Goal: Task Accomplishment & Management: Manage account settings

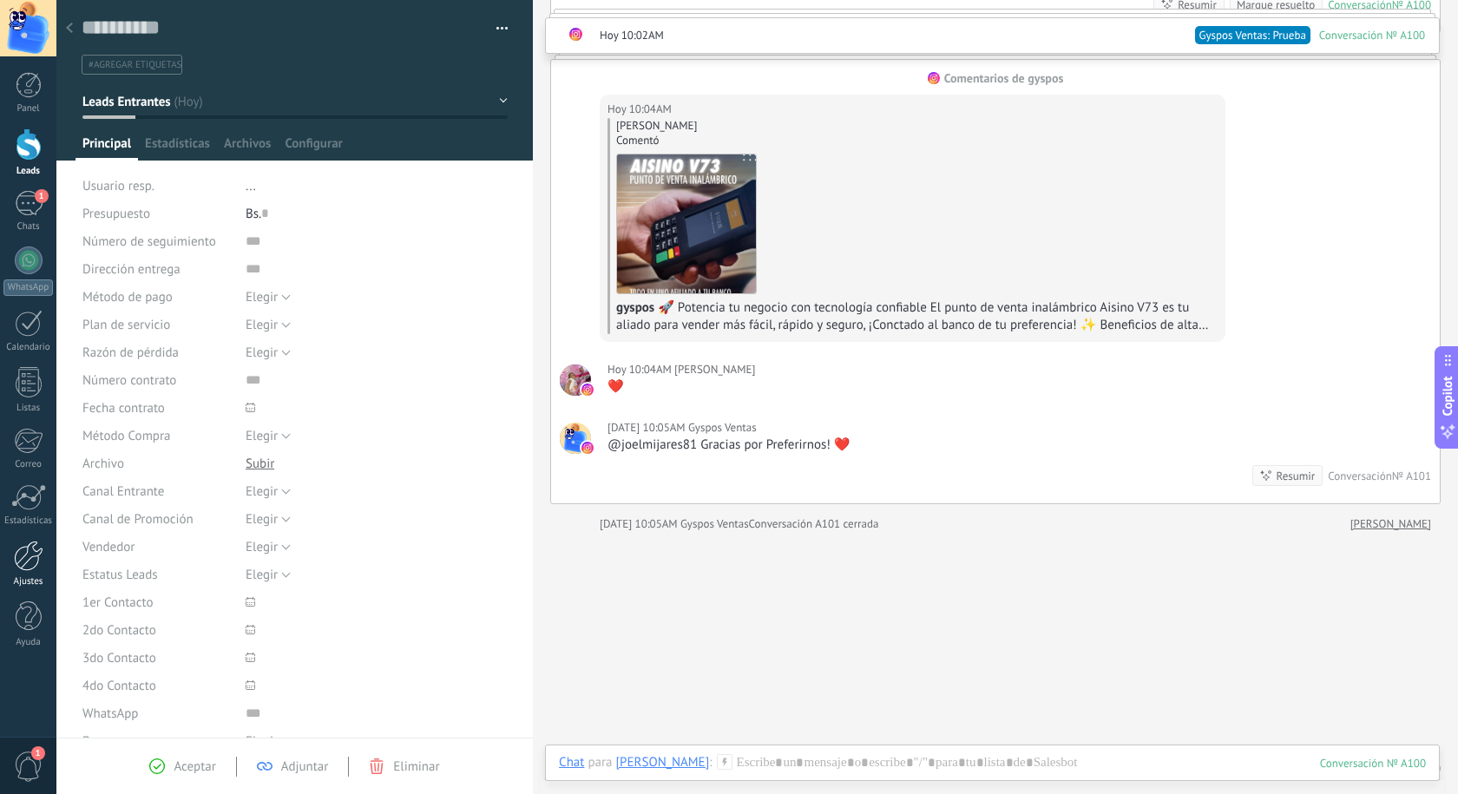
scroll to position [16, 0]
click at [17, 556] on div at bounding box center [29, 556] width 30 height 30
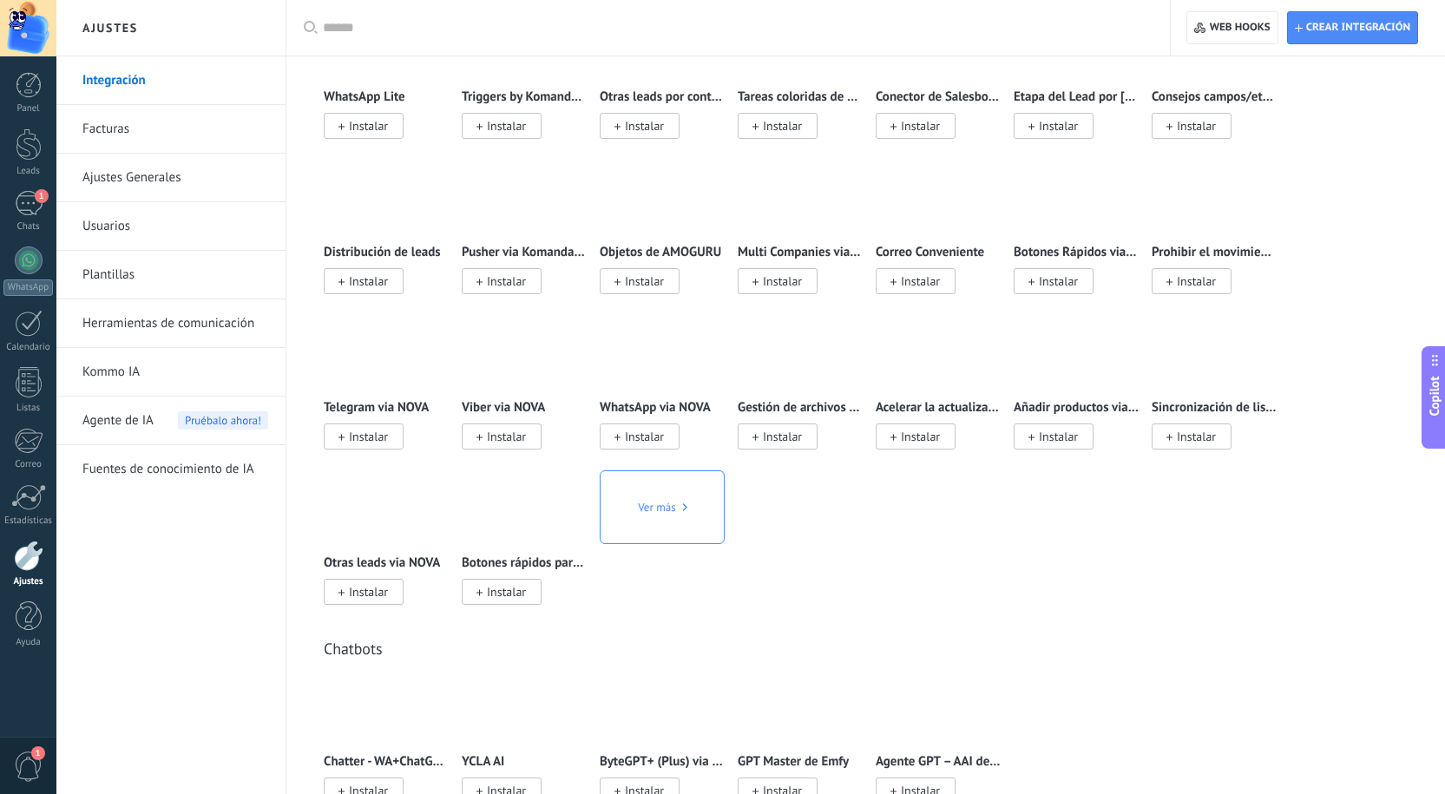
scroll to position [3124, 0]
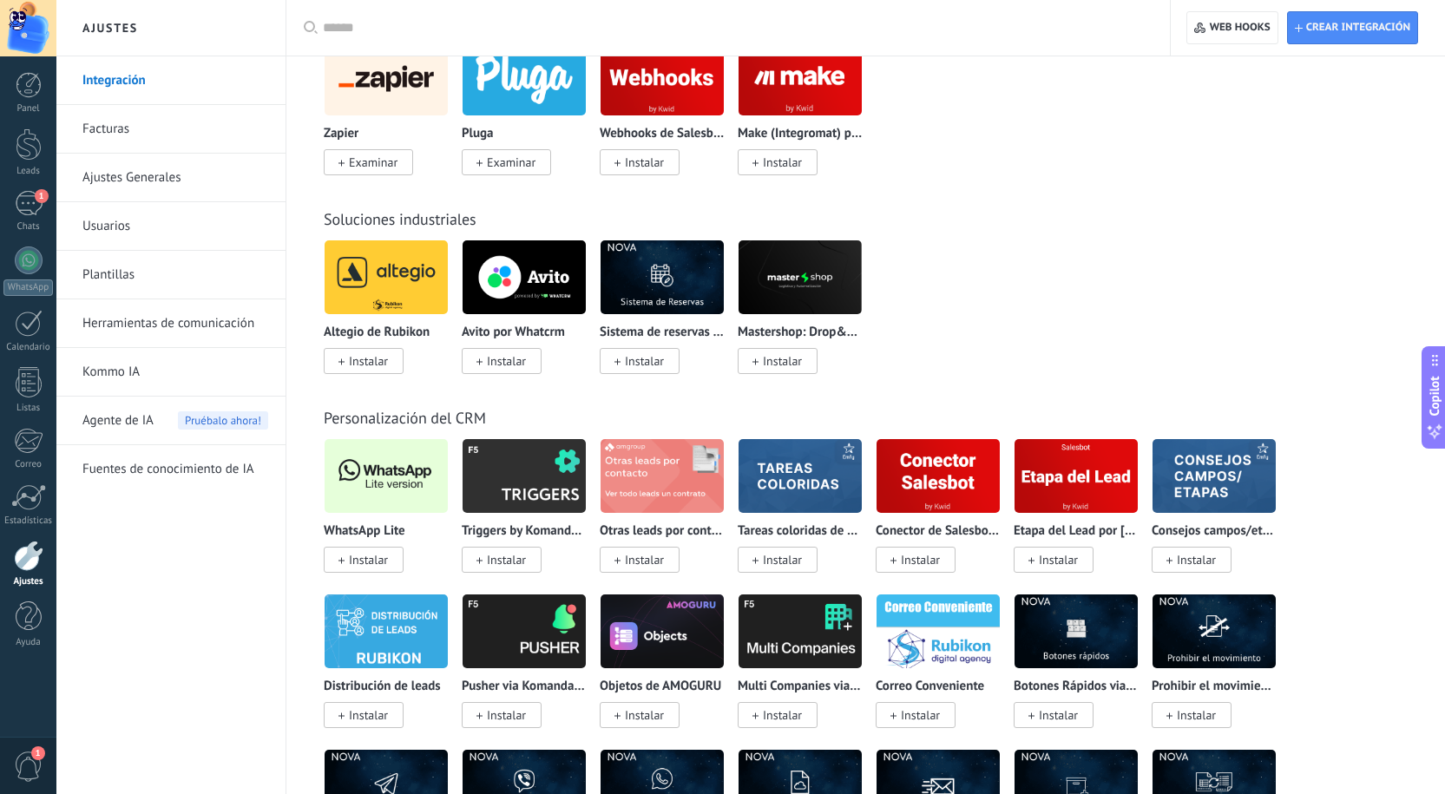
click at [349, 565] on span "Instalar" at bounding box center [368, 560] width 39 height 16
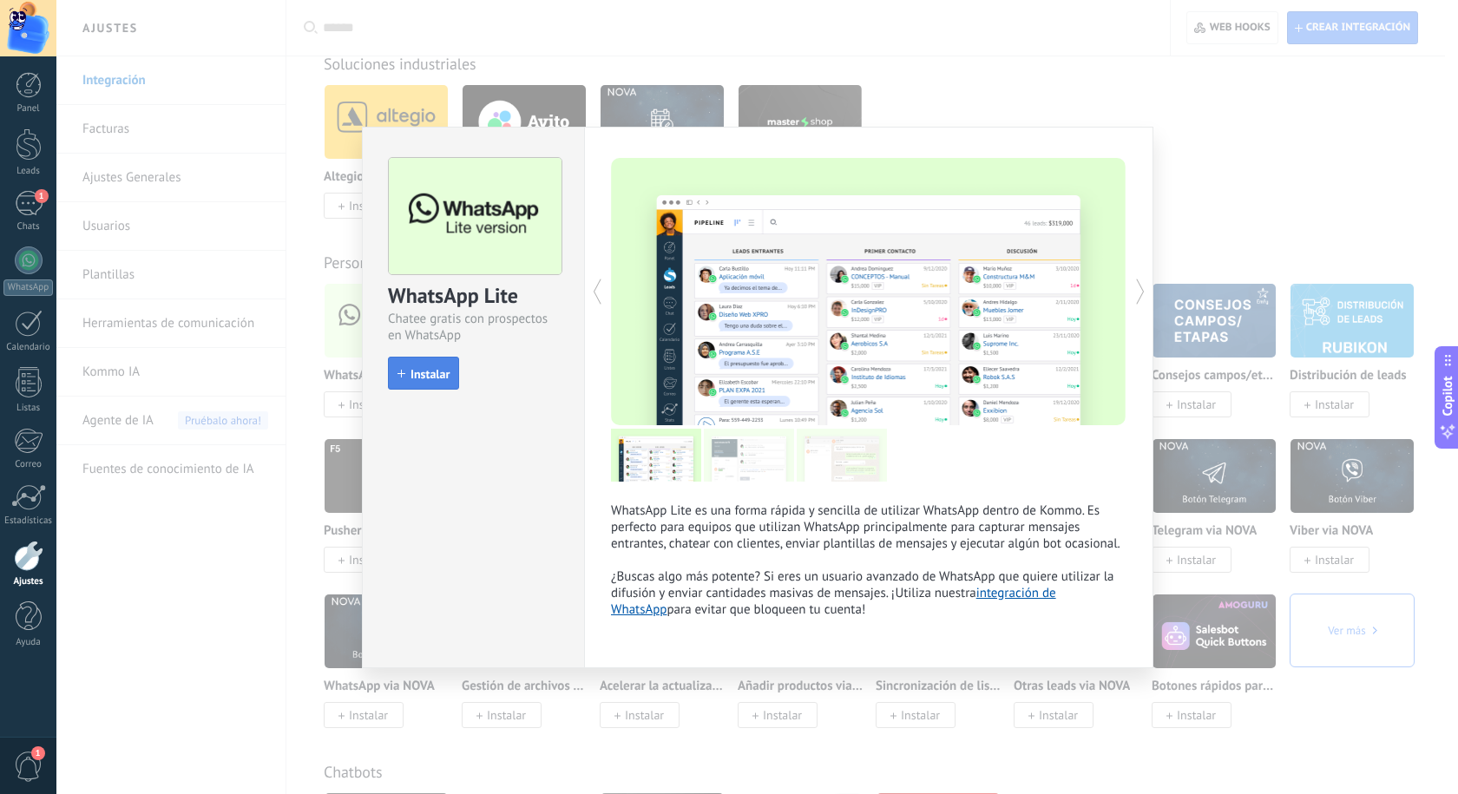
click at [429, 368] on span "Instalar" at bounding box center [430, 374] width 39 height 12
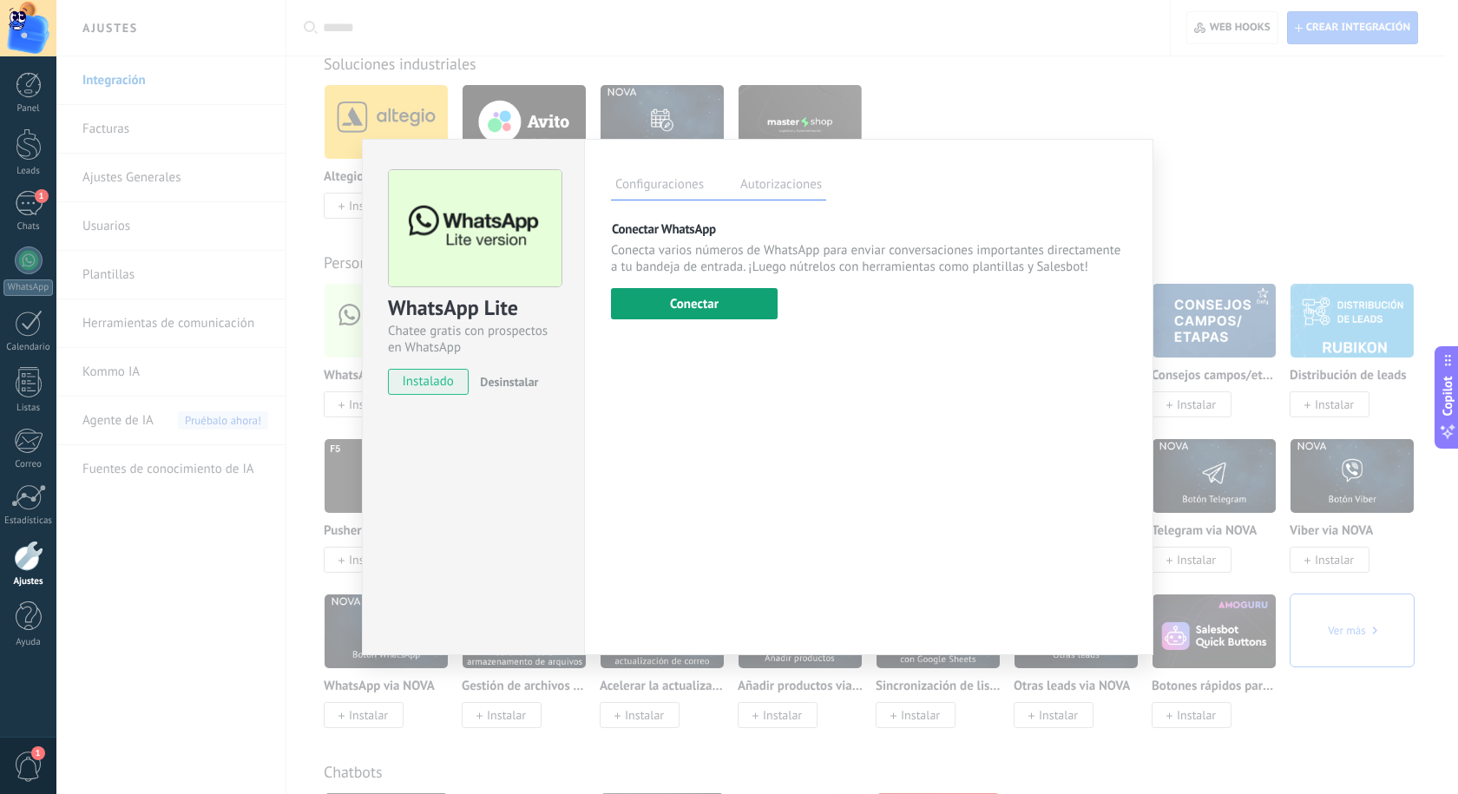
click at [720, 301] on button "Conectar" at bounding box center [694, 303] width 167 height 31
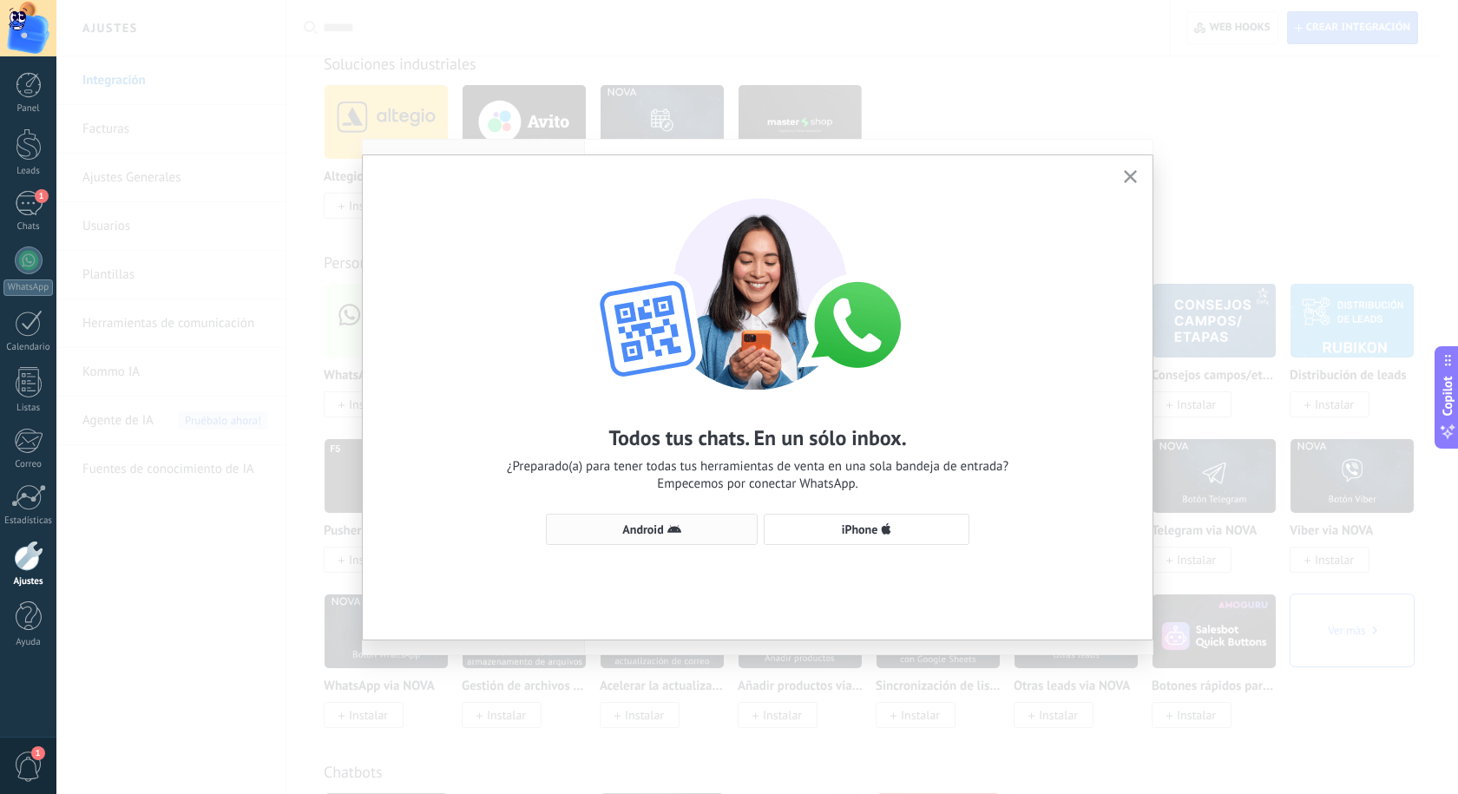
click at [679, 523] on icon "button" at bounding box center [674, 529] width 14 height 14
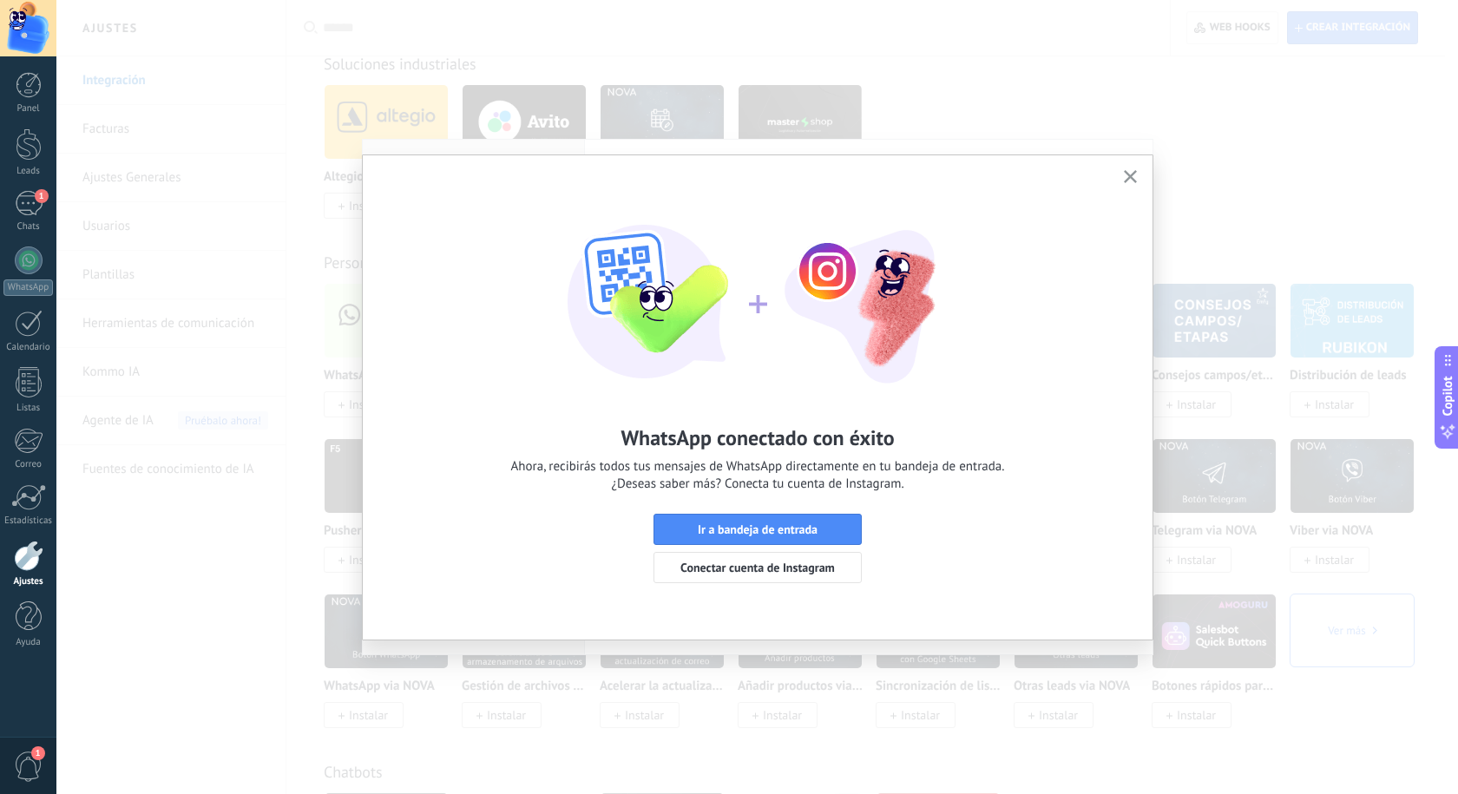
click at [1124, 172] on icon "button" at bounding box center [1130, 176] width 13 height 13
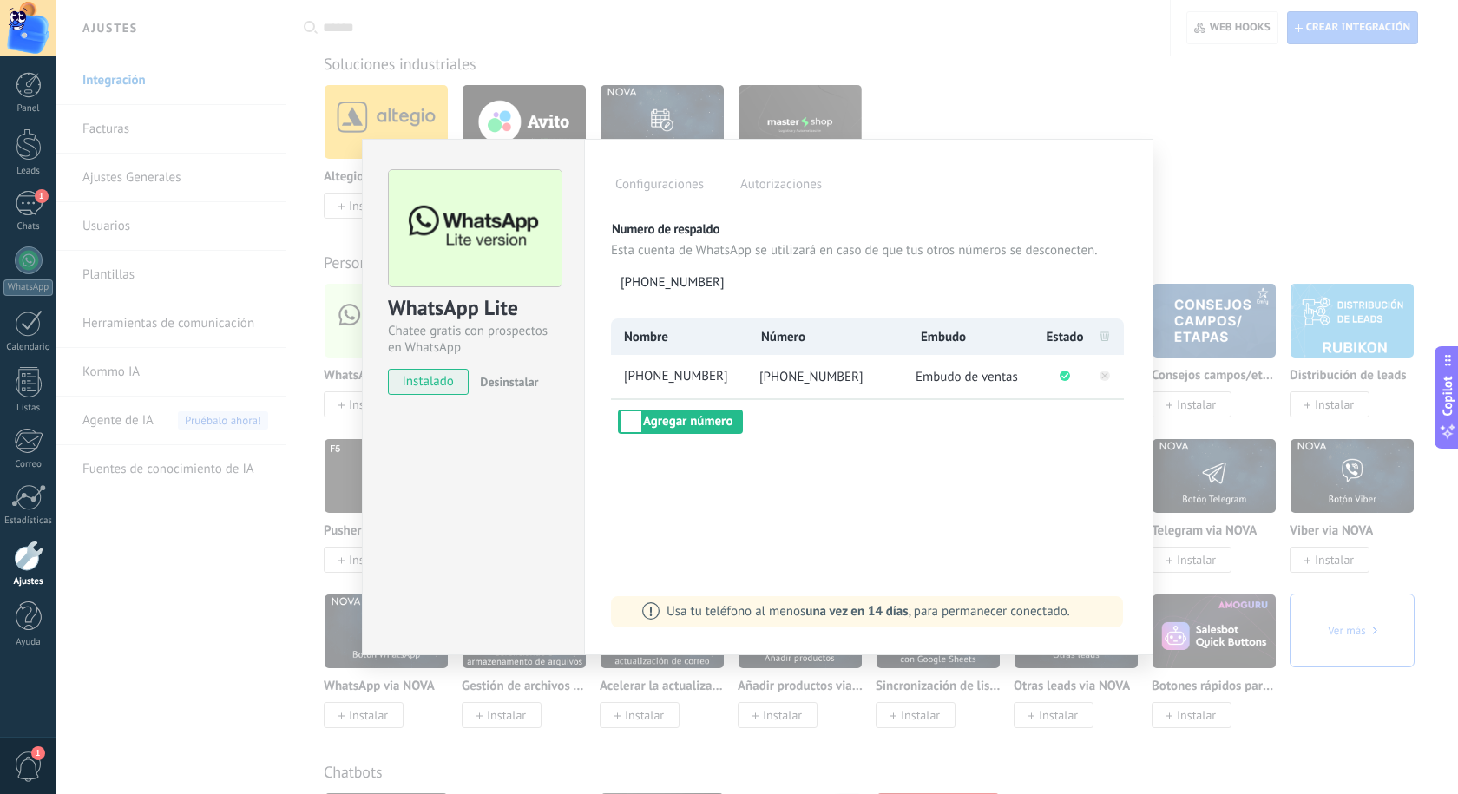
click at [1230, 183] on div "WhatsApp Lite Chatee gratis con prospectos en WhatsApp instalado Desinstalar Co…" at bounding box center [757, 397] width 1402 height 794
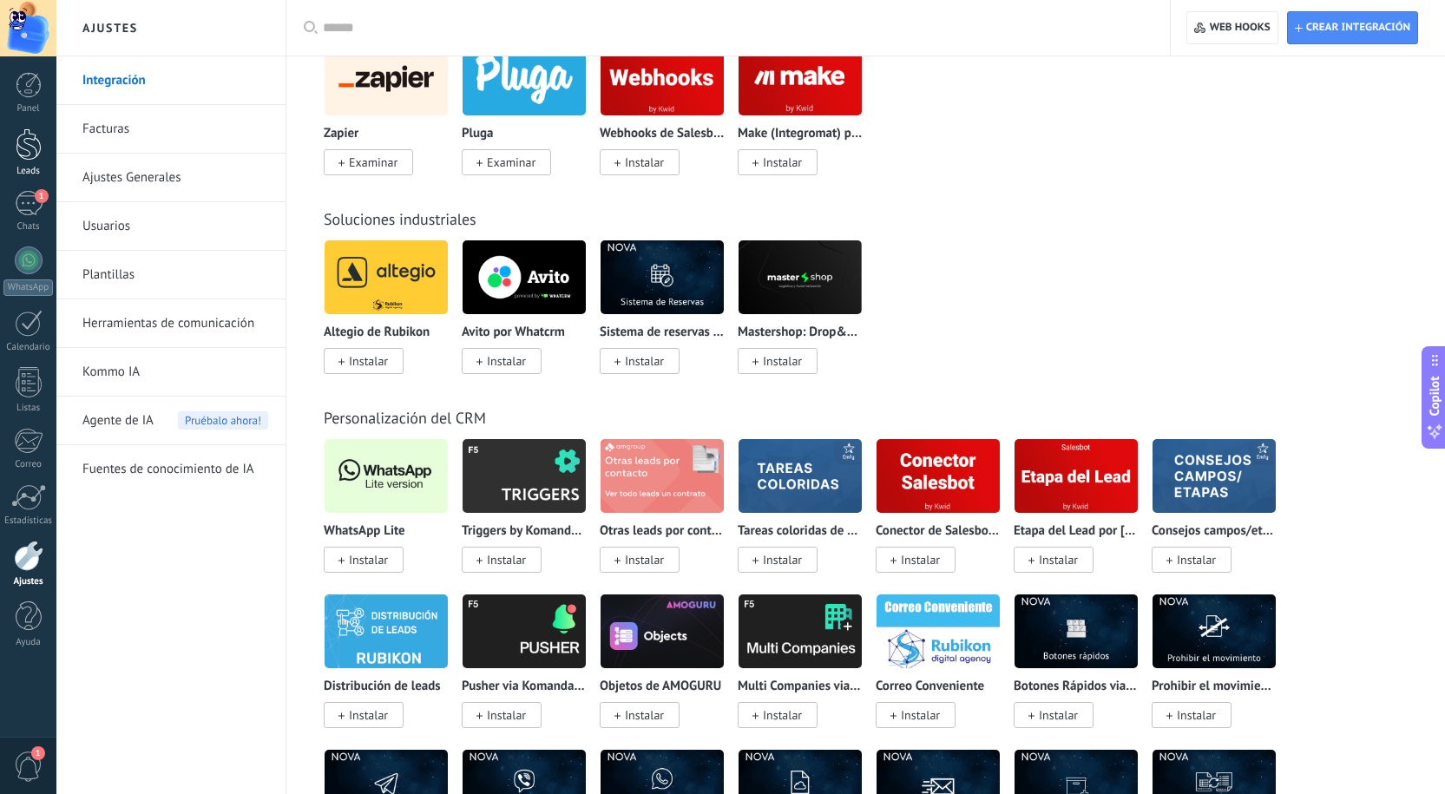
click at [20, 143] on div at bounding box center [29, 144] width 26 height 32
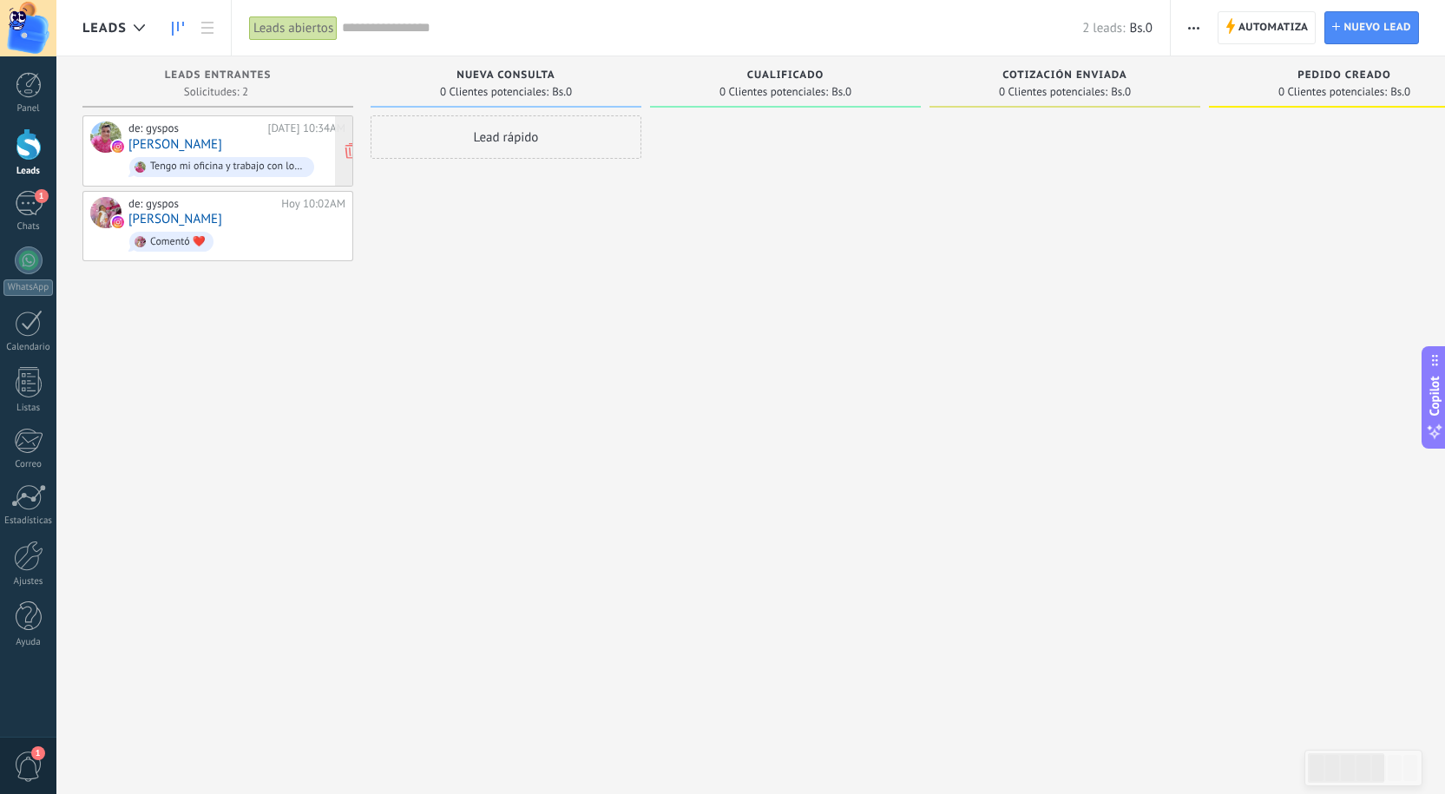
click at [157, 142] on link "[PERSON_NAME]" at bounding box center [175, 144] width 94 height 15
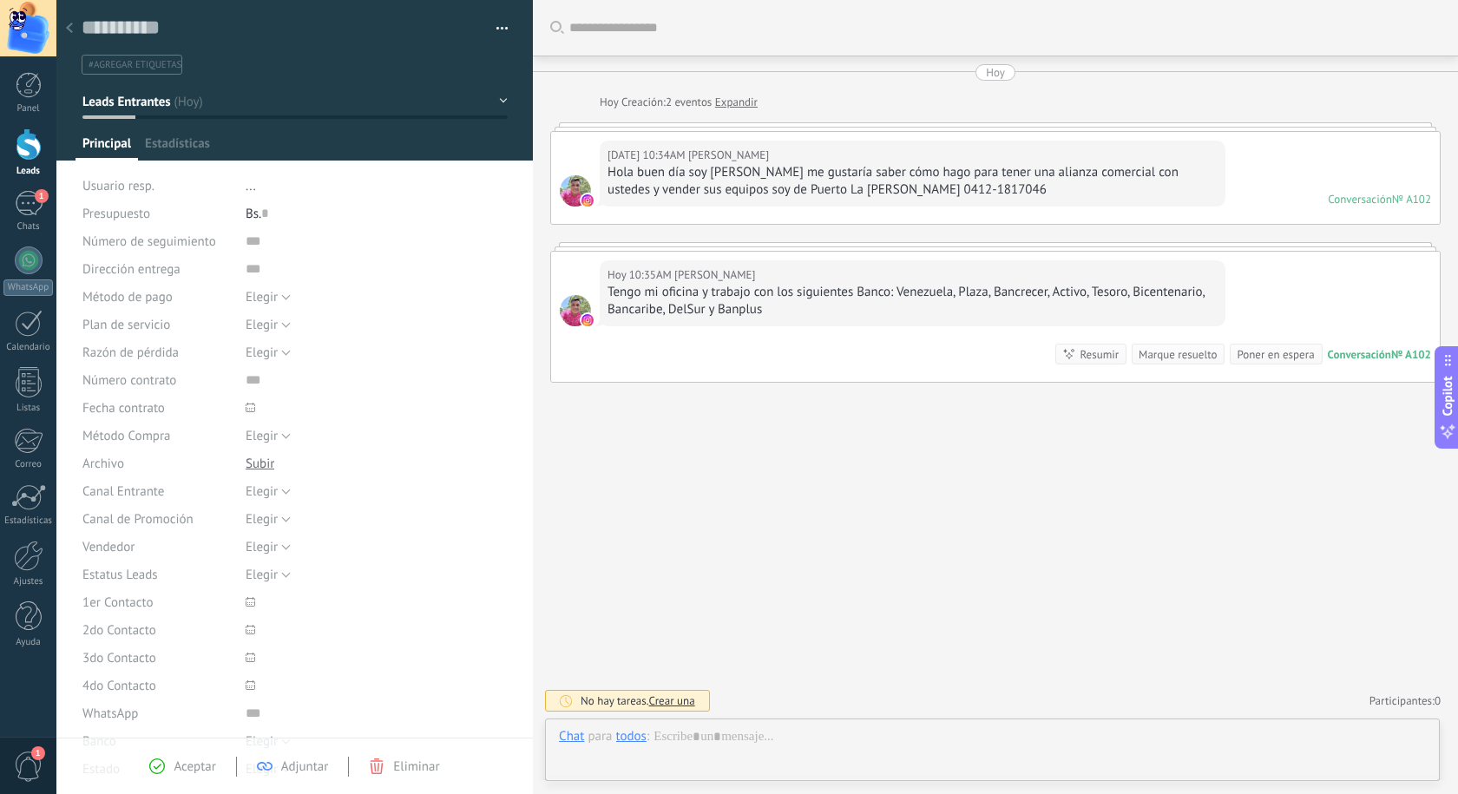
scroll to position [26, 0]
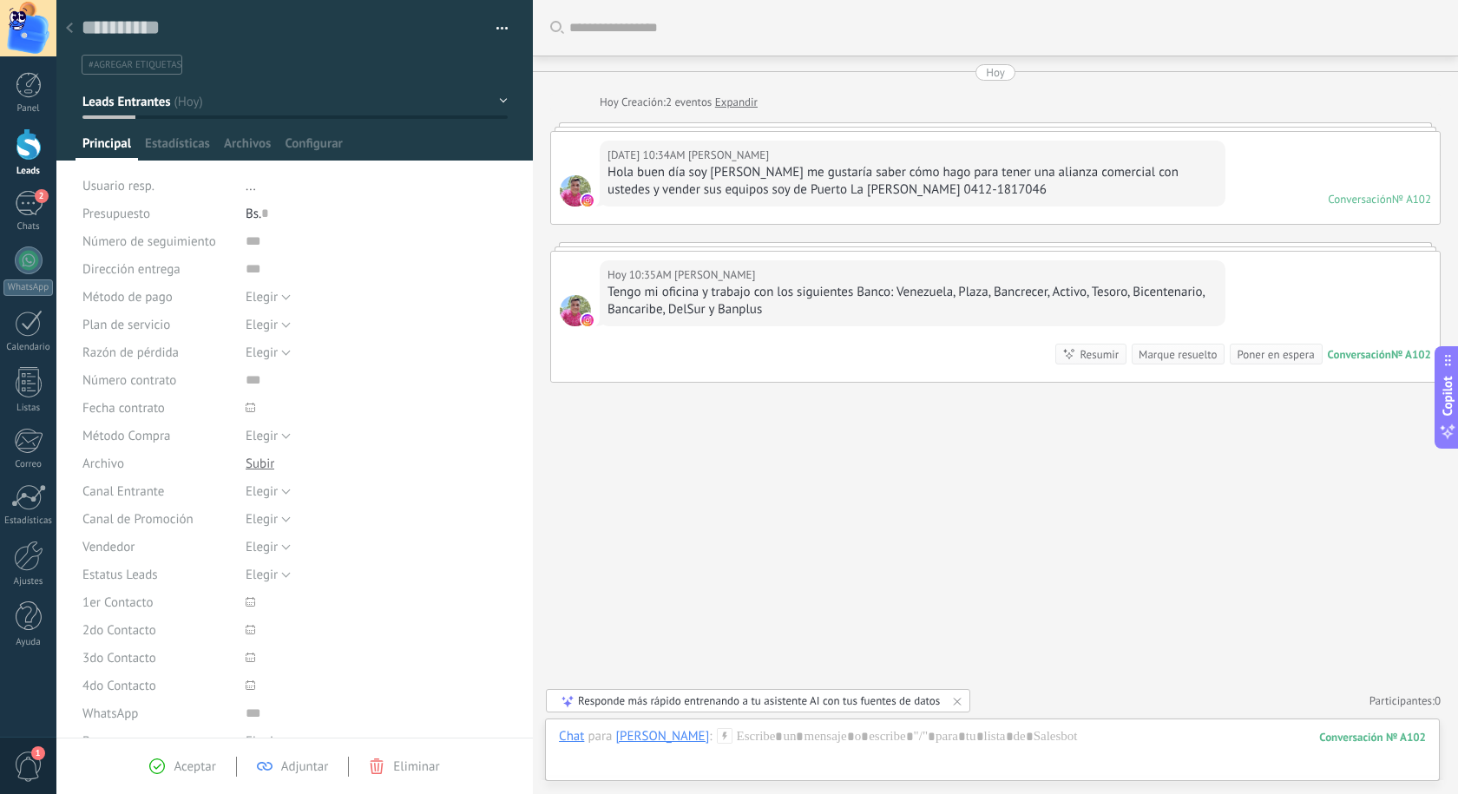
click at [64, 23] on div at bounding box center [69, 29] width 24 height 34
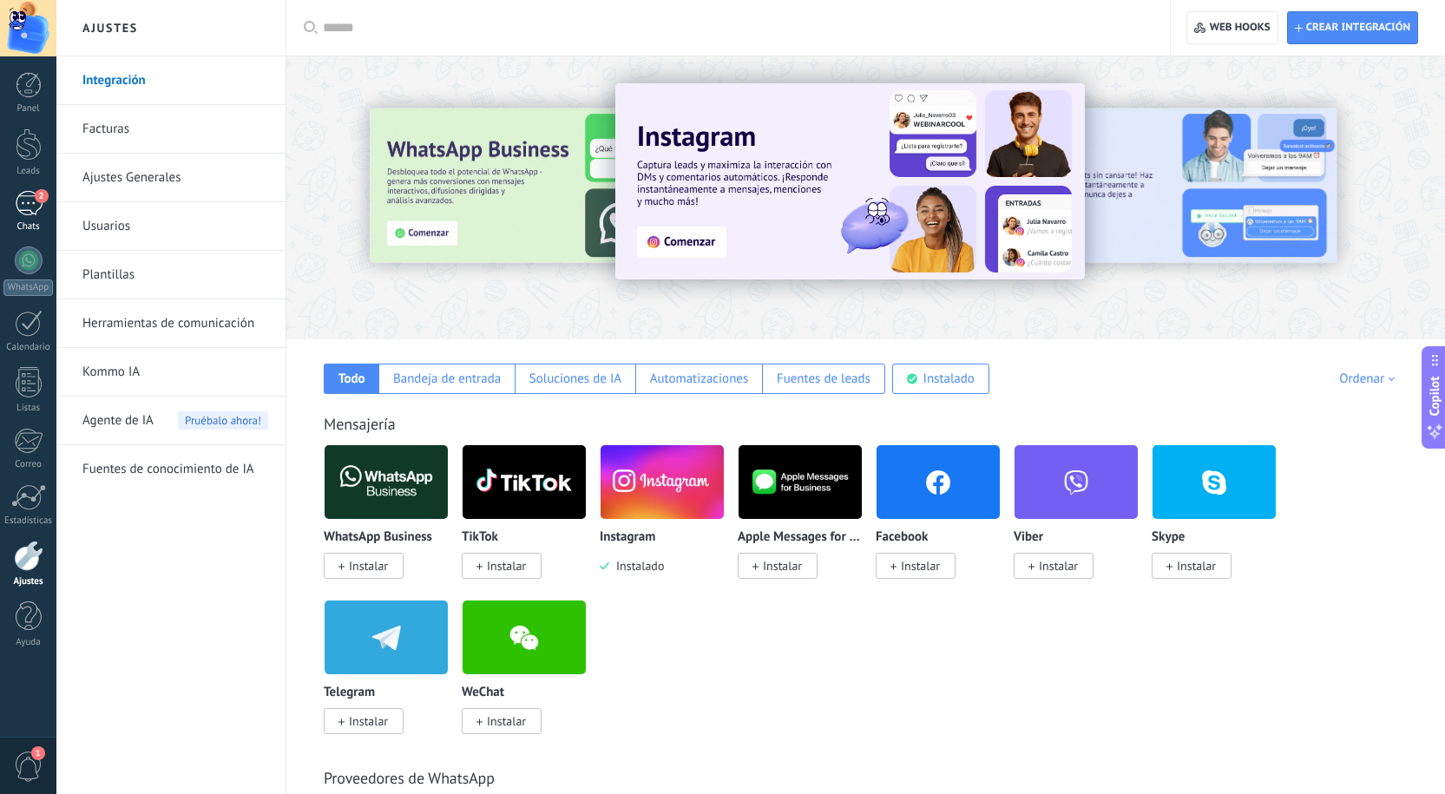
click at [20, 205] on div "2" at bounding box center [29, 203] width 28 height 25
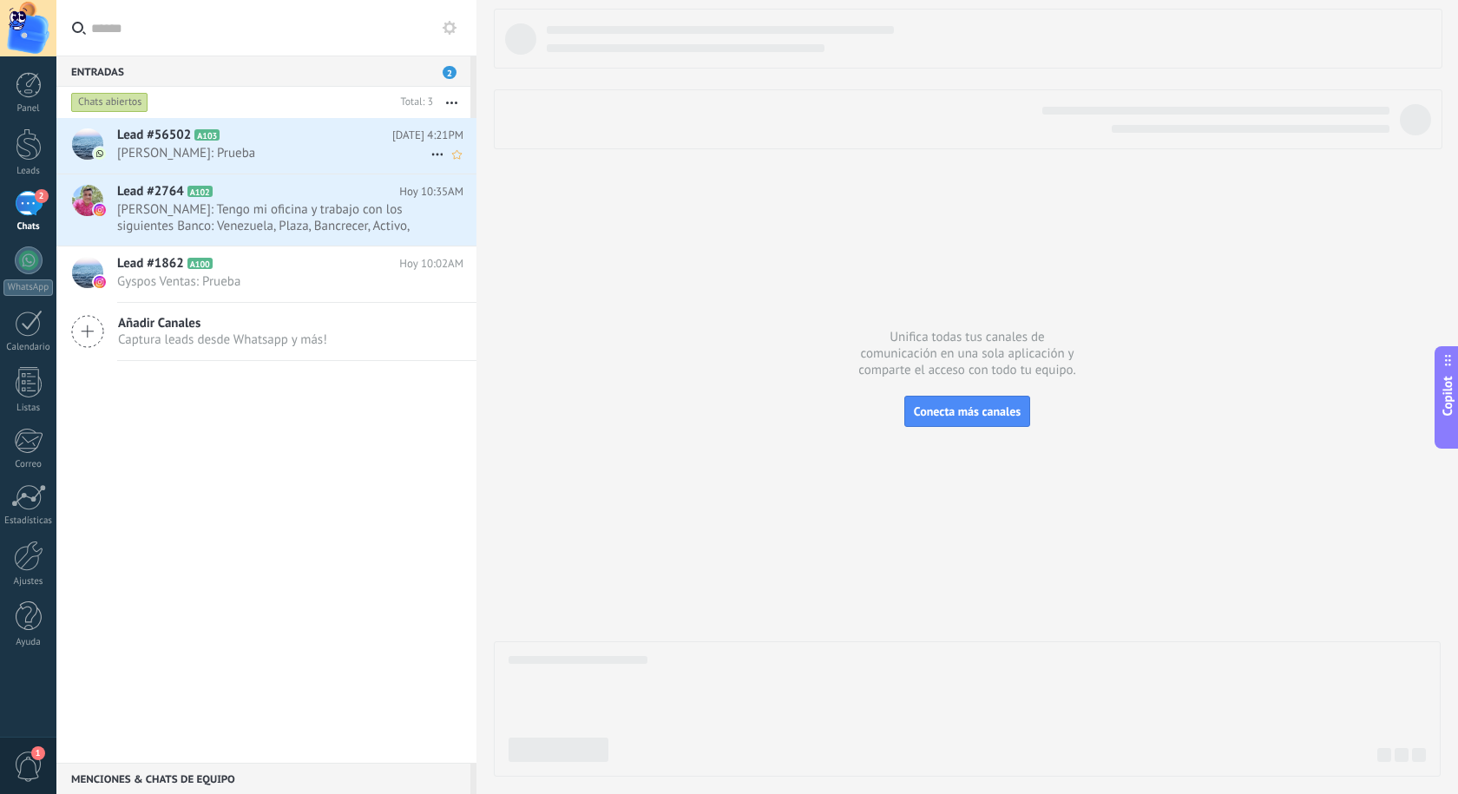
click at [264, 143] on h2 "Lead #56502 A103" at bounding box center [254, 135] width 275 height 17
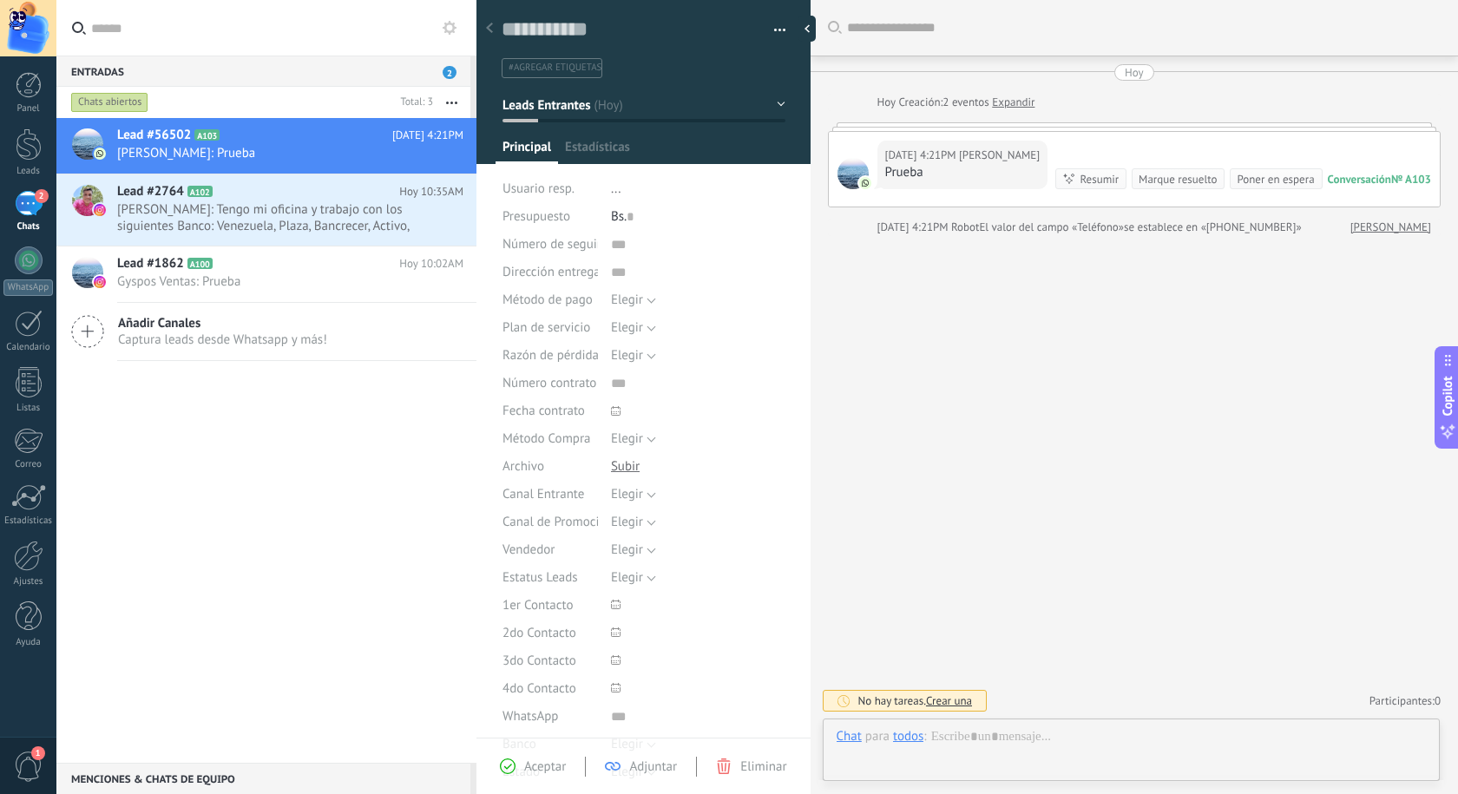
type textarea "**********"
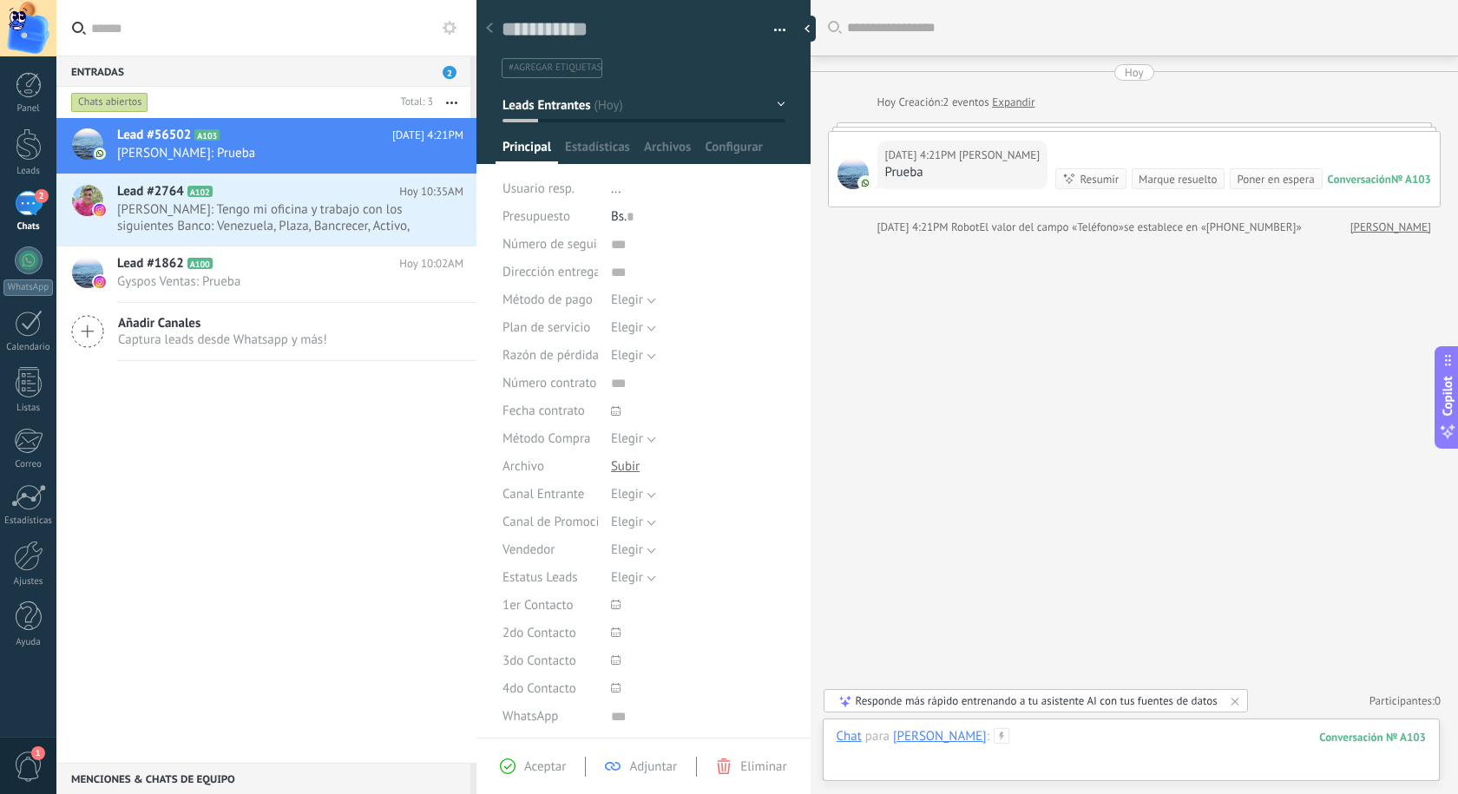
click at [1067, 744] on div at bounding box center [1131, 754] width 589 height 52
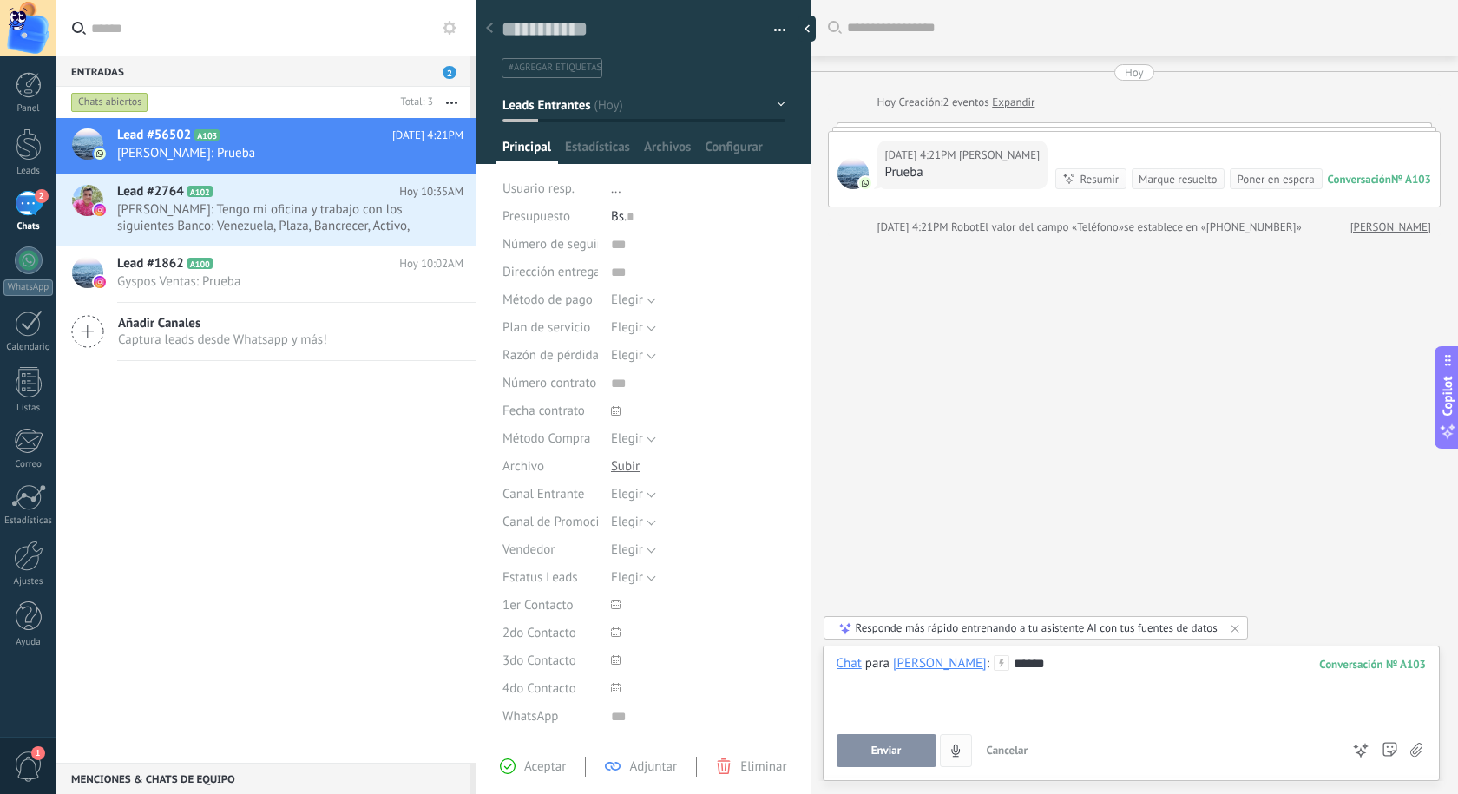
click at [889, 757] on span "Enviar" at bounding box center [886, 751] width 30 height 12
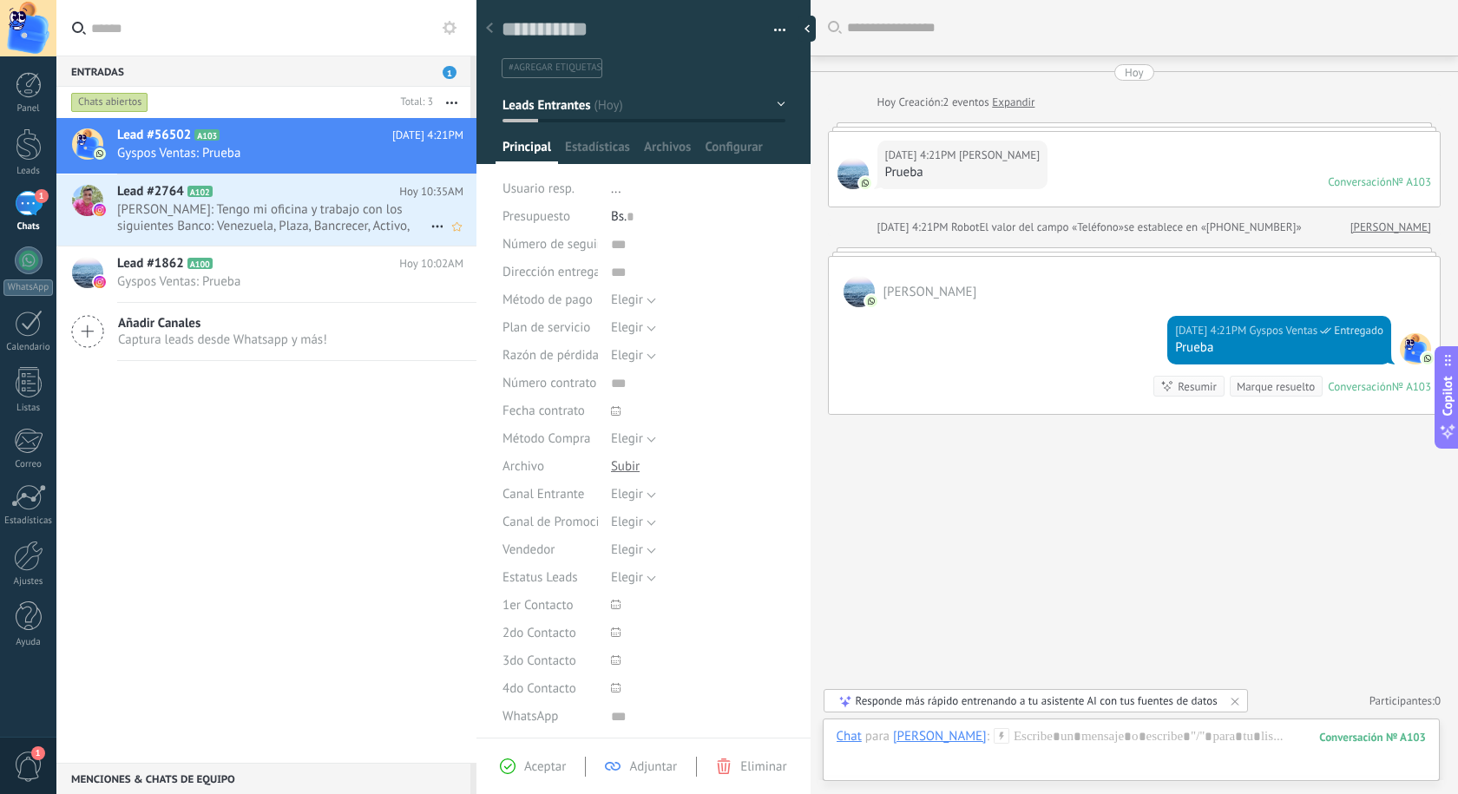
click at [264, 234] on div "Lead #2764 A102 [DATE] 10:35AM [PERSON_NAME]: Tengo mi oficina y trabajo con lo…" at bounding box center [296, 209] width 359 height 71
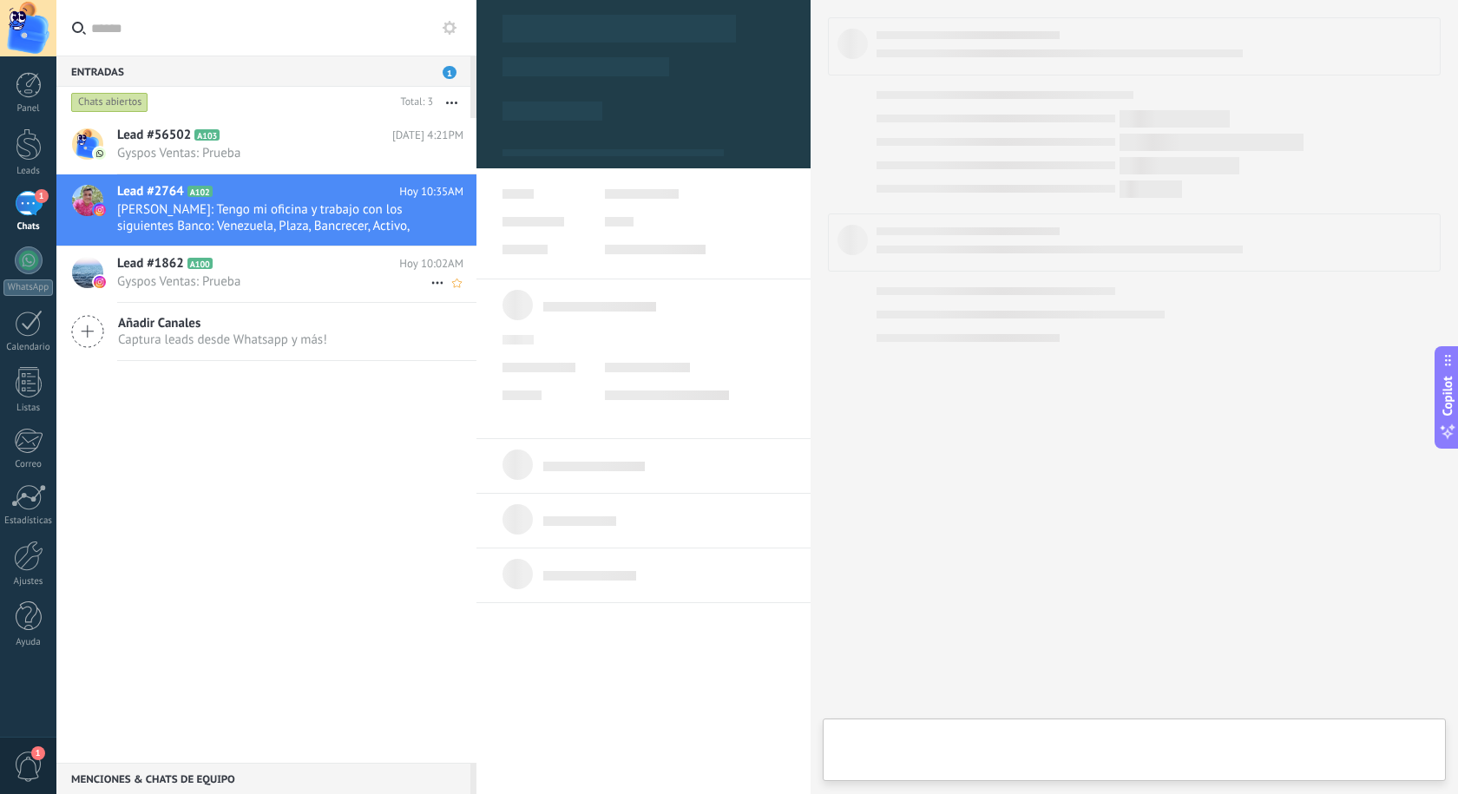
type textarea "**********"
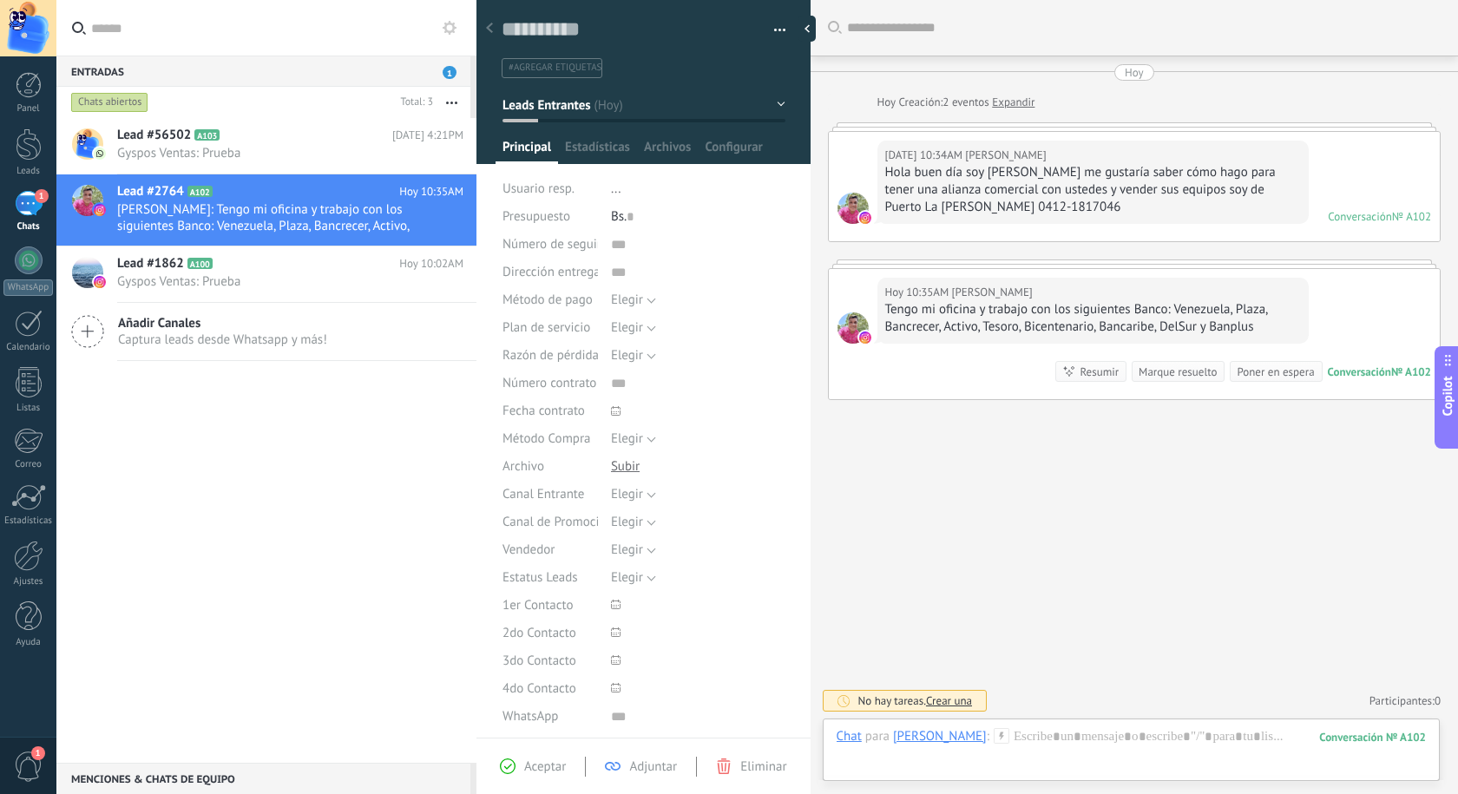
scroll to position [26, 0]
